Goal: Information Seeking & Learning: Understand process/instructions

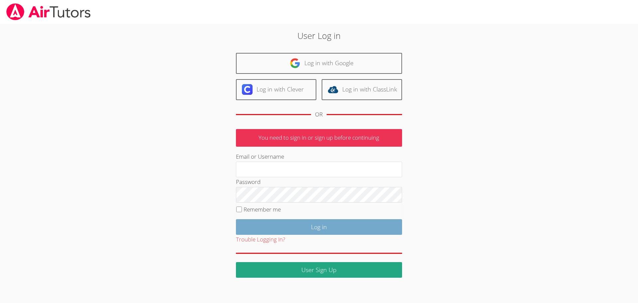
type input "[EMAIL_ADDRESS][DOMAIN_NAME]"
click at [323, 228] on input "Log in" at bounding box center [319, 227] width 166 height 16
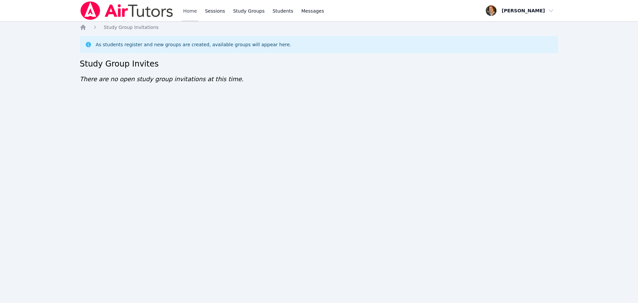
click at [193, 11] on link "Home" at bounding box center [190, 10] width 16 height 21
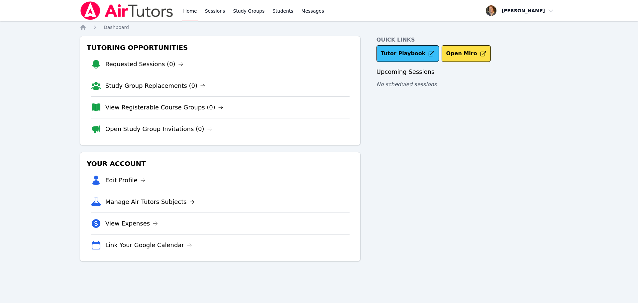
click at [399, 54] on link "Tutor Playbook" at bounding box center [407, 53] width 63 height 17
